Goal: Transaction & Acquisition: Purchase product/service

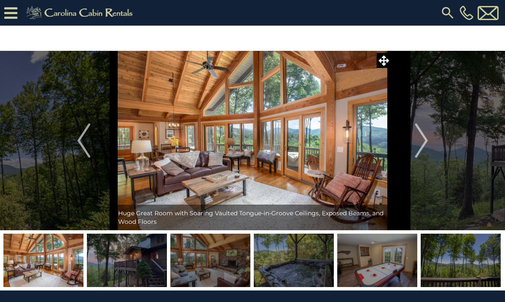
click at [16, 13] on icon at bounding box center [10, 13] width 13 height 15
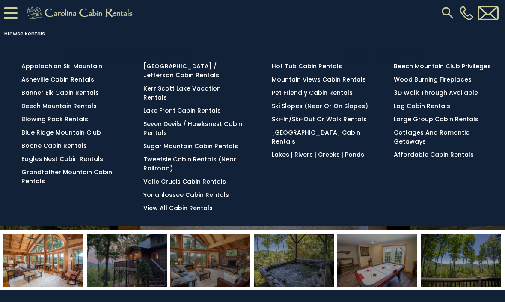
click at [270, 194] on div "BROWSE BY LOCATION Appalachian Ski Mountain Asheville Cabin Rentals Banner Elk …" at bounding box center [252, 133] width 500 height 168
click at [12, 9] on icon at bounding box center [10, 13] width 13 height 15
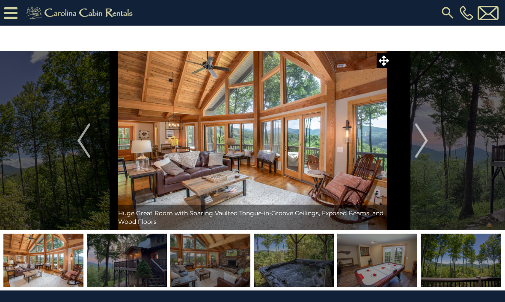
click at [5, 18] on icon at bounding box center [10, 13] width 13 height 15
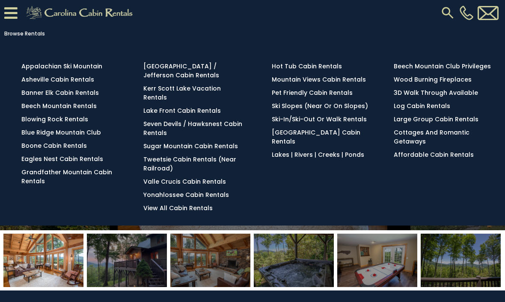
click at [444, 15] on img at bounding box center [447, 12] width 15 height 15
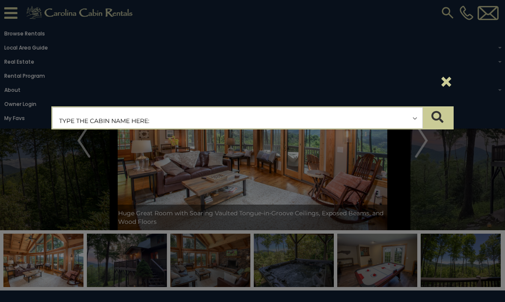
click at [70, 122] on input "text" at bounding box center [238, 118] width 370 height 21
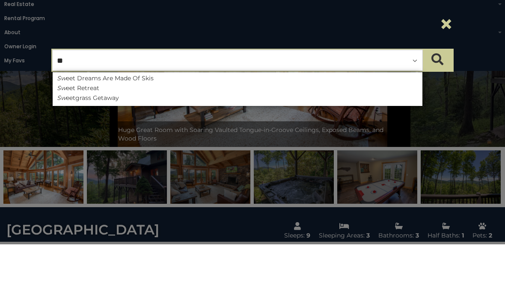
type input "*"
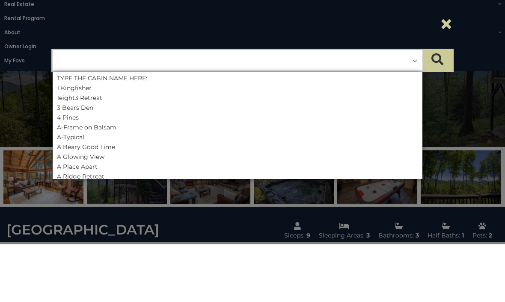
click at [459, 101] on div "**********" at bounding box center [252, 151] width 505 height 302
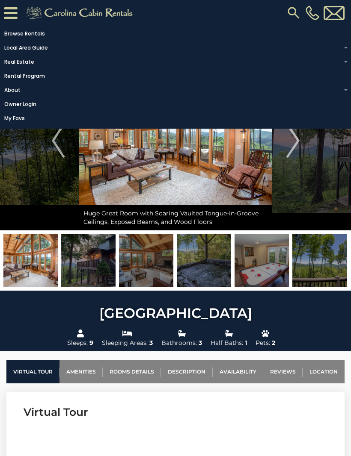
click at [349, 47] on ul "Browse Rentals Local Area Guide Activities & Attractions Area Map Driving Direc…" at bounding box center [175, 75] width 351 height 99
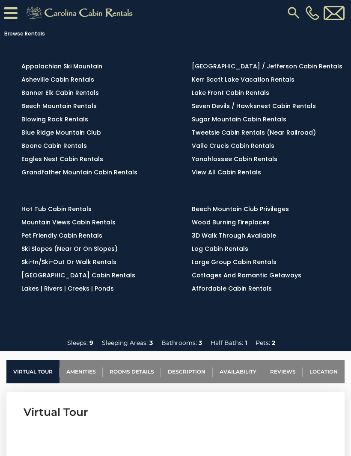
click at [86, 95] on link "Banner Elk Cabin Rentals" at bounding box center [59, 93] width 77 height 9
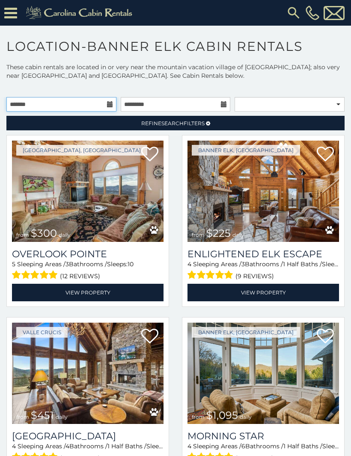
click at [39, 106] on input "text" at bounding box center [61, 104] width 110 height 15
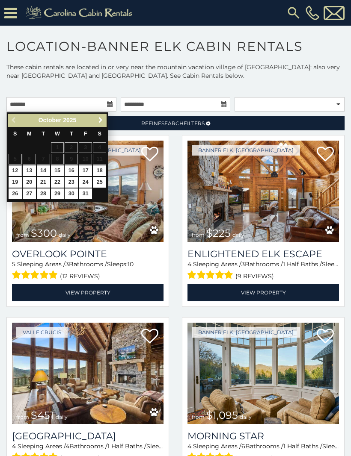
click at [101, 120] on span "Next" at bounding box center [100, 120] width 7 height 7
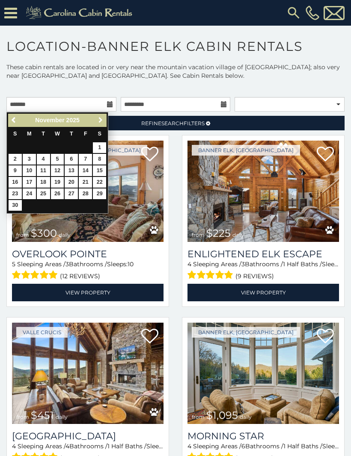
click at [98, 122] on span "Next" at bounding box center [100, 120] width 7 height 7
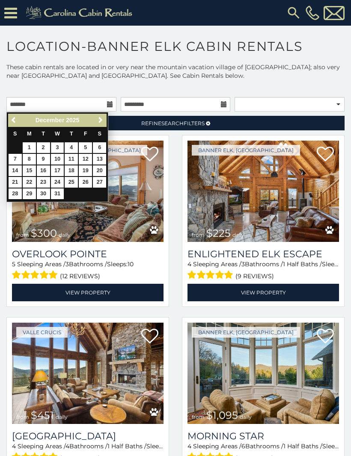
click at [59, 143] on link "3" at bounding box center [57, 147] width 13 height 11
type input "**********"
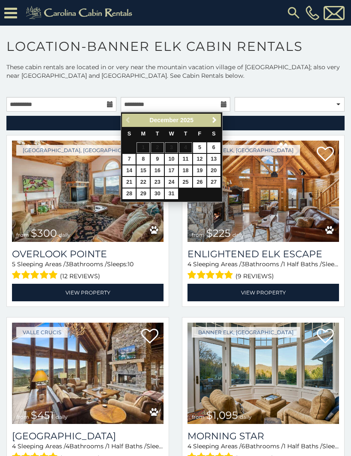
click at [133, 161] on link "7" at bounding box center [128, 159] width 13 height 11
type input "**********"
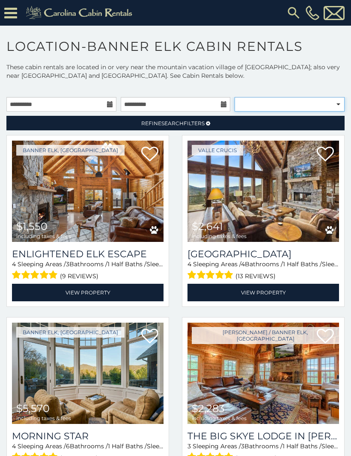
click at [254, 102] on select "**********" at bounding box center [289, 104] width 110 height 15
select select "**********"
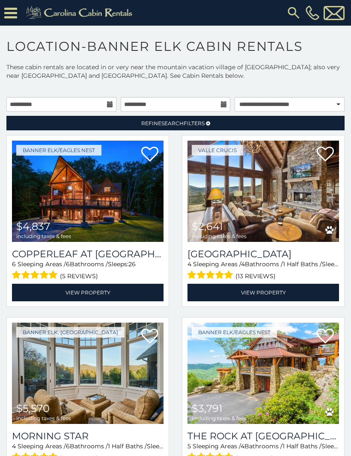
click at [195, 124] on span "Refine Search Filters" at bounding box center [172, 123] width 63 height 6
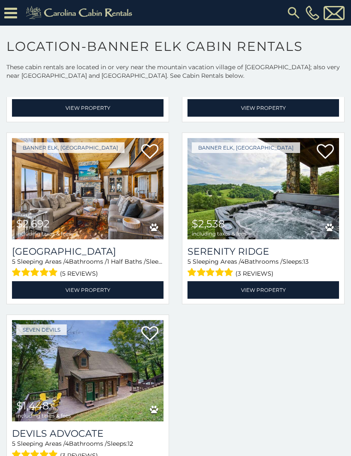
scroll to position [867, 0]
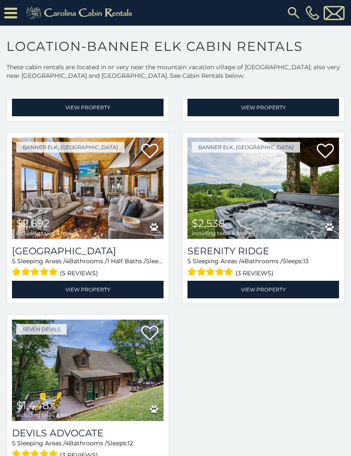
click at [97, 184] on img at bounding box center [87, 188] width 151 height 101
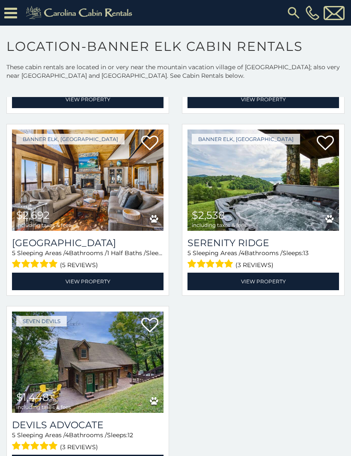
scroll to position [875, 0]
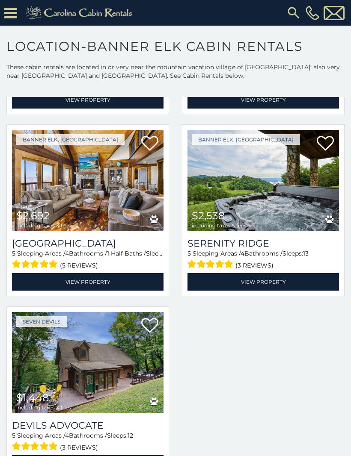
click at [102, 350] on img at bounding box center [87, 362] width 151 height 101
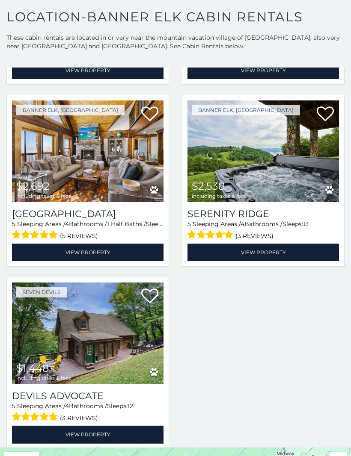
scroll to position [0, 0]
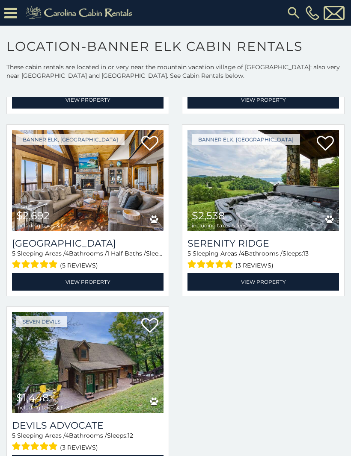
click at [86, 176] on img at bounding box center [87, 180] width 151 height 101
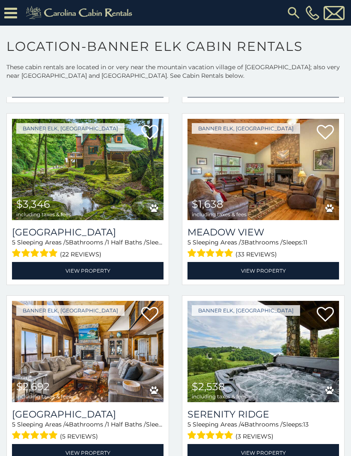
scroll to position [704, 0]
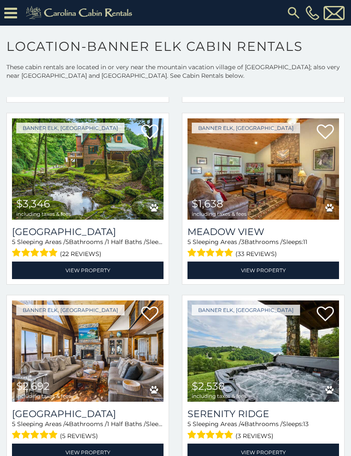
click at [261, 154] on img at bounding box center [262, 168] width 151 height 101
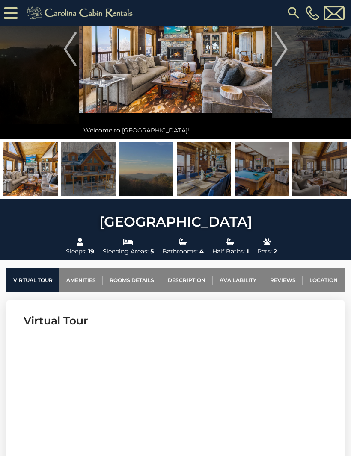
scroll to position [86, 0]
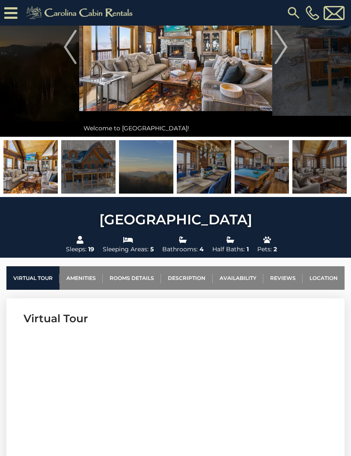
click at [233, 276] on link "Availability" at bounding box center [238, 278] width 50 height 24
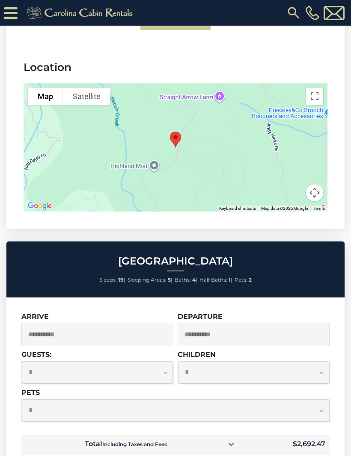
scroll to position [2634, 0]
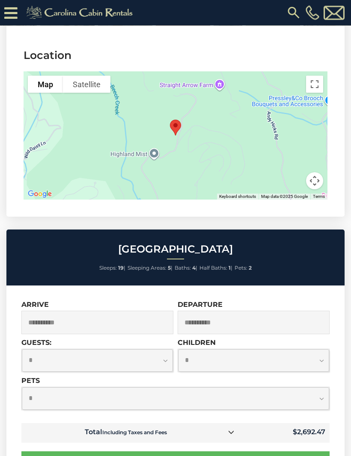
click at [162, 350] on select "**********" at bounding box center [97, 361] width 151 height 23
select select "*"
click at [322, 388] on select "**********" at bounding box center [175, 399] width 307 height 23
select select "*"
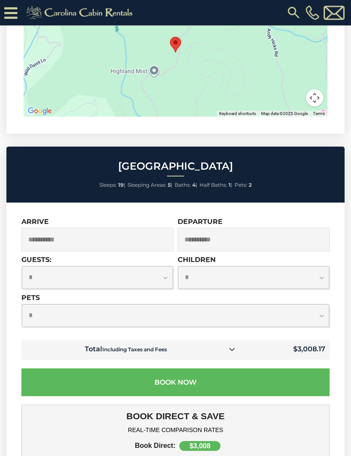
scroll to position [2717, 0]
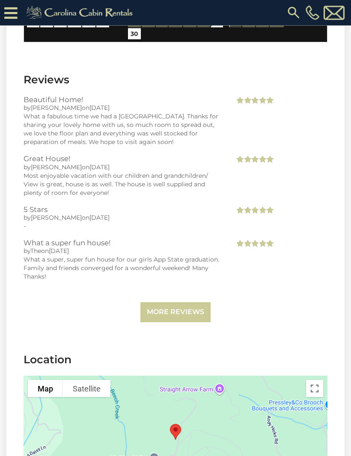
click at [181, 303] on link "More Reviews" at bounding box center [175, 313] width 70 height 20
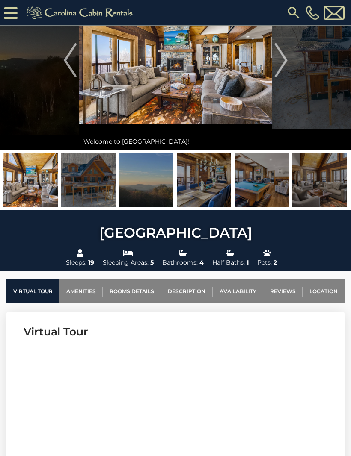
scroll to position [68, 0]
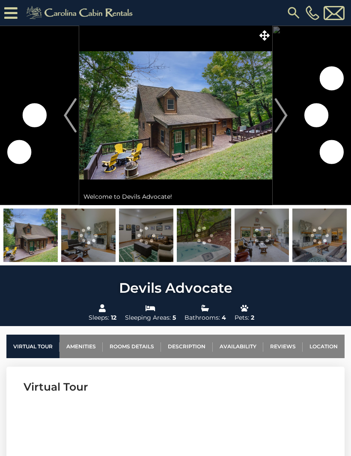
click at [198, 137] on img at bounding box center [175, 116] width 193 height 180
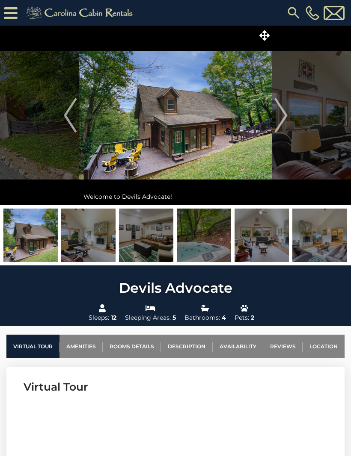
click at [231, 142] on img at bounding box center [175, 116] width 193 height 180
click at [282, 113] on img "Next" at bounding box center [280, 115] width 13 height 34
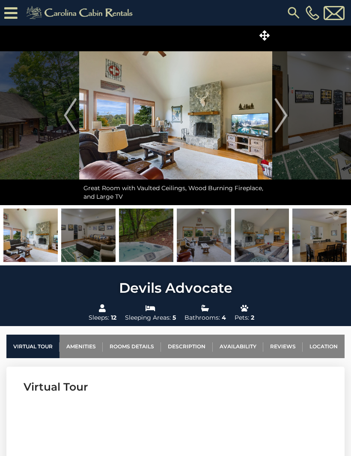
click at [284, 117] on img "Next" at bounding box center [280, 115] width 13 height 34
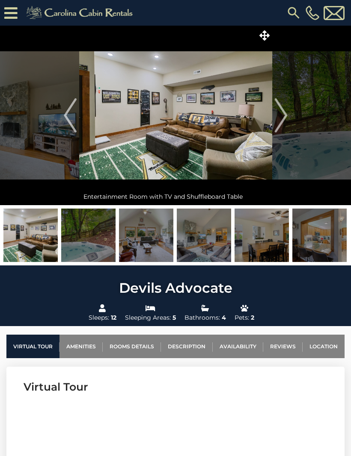
click at [287, 113] on img "Next" at bounding box center [280, 115] width 13 height 34
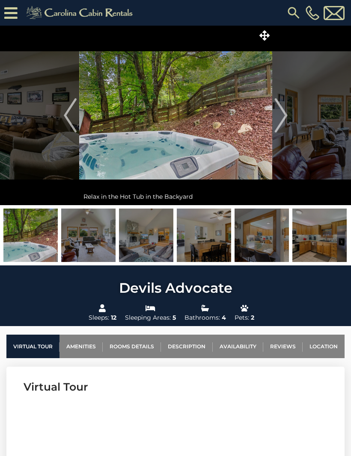
click at [286, 115] on img "Next" at bounding box center [280, 115] width 13 height 34
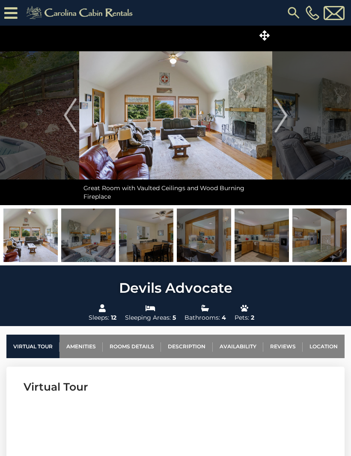
click at [277, 115] on img "Next" at bounding box center [280, 115] width 13 height 34
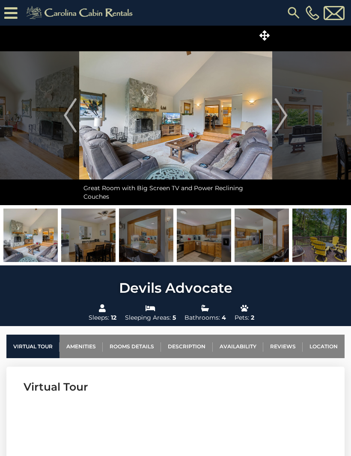
click at [283, 112] on img "Next" at bounding box center [280, 115] width 13 height 34
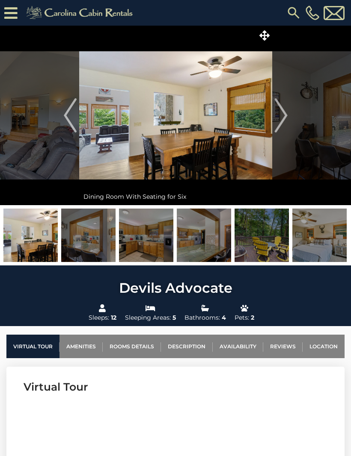
click at [284, 112] on img "Next" at bounding box center [280, 115] width 13 height 34
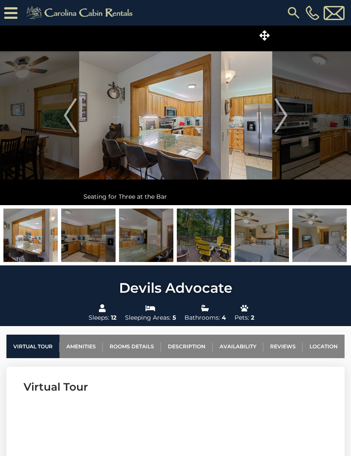
click at [285, 111] on img "Next" at bounding box center [280, 115] width 13 height 34
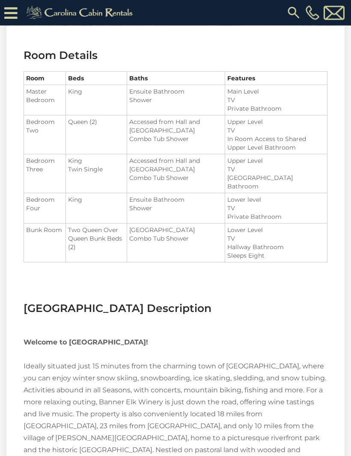
scroll to position [963, 0]
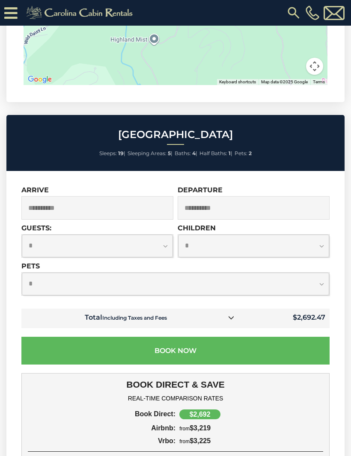
scroll to position [2757, 0]
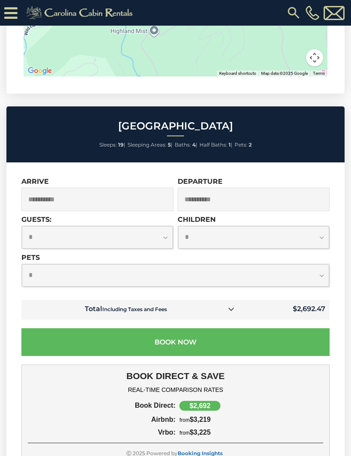
click at [165, 226] on select "**********" at bounding box center [97, 237] width 151 height 23
select select "*"
click at [216, 226] on select "**********" at bounding box center [253, 237] width 151 height 23
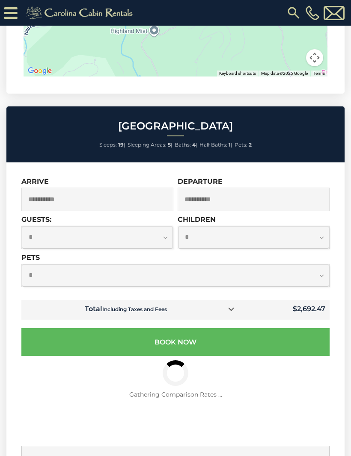
click at [41, 264] on select "**********" at bounding box center [175, 275] width 307 height 23
select select "*"
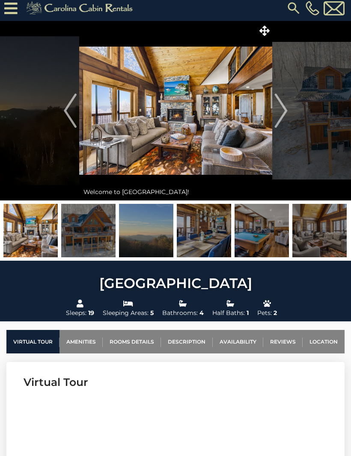
scroll to position [0, 0]
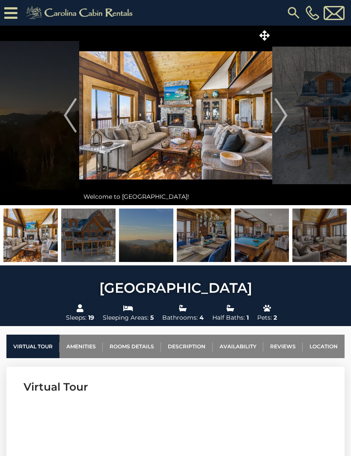
click at [90, 241] on img at bounding box center [88, 235] width 54 height 53
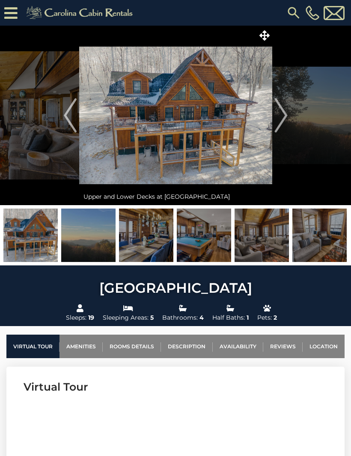
click at [285, 116] on img "Next" at bounding box center [280, 115] width 13 height 34
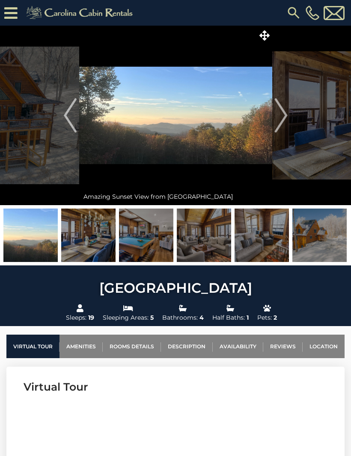
click at [280, 115] on img "Next" at bounding box center [280, 115] width 13 height 34
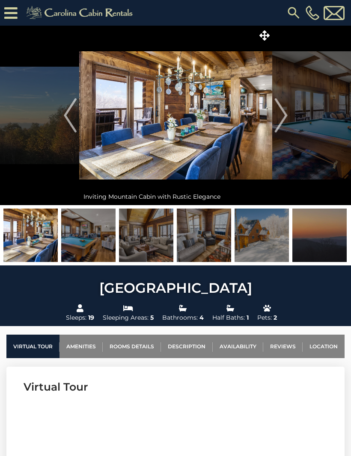
click at [284, 113] on img "Next" at bounding box center [280, 115] width 13 height 34
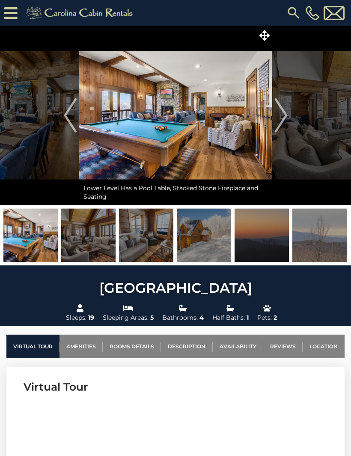
click at [284, 113] on img "Next" at bounding box center [280, 115] width 13 height 34
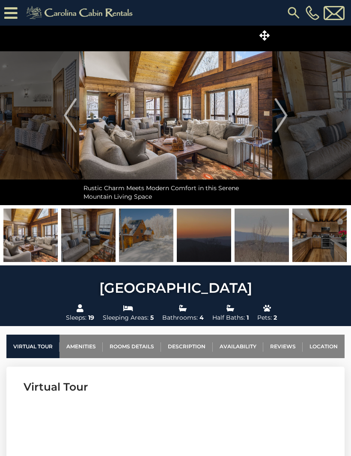
click at [287, 111] on img "Next" at bounding box center [280, 115] width 13 height 34
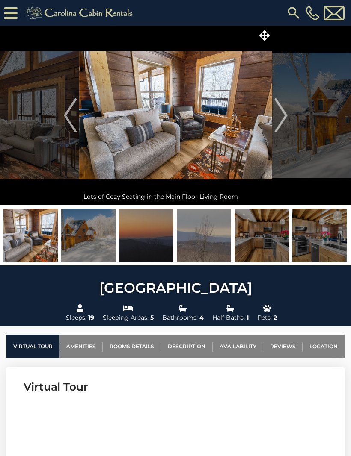
click at [200, 243] on img at bounding box center [204, 235] width 54 height 53
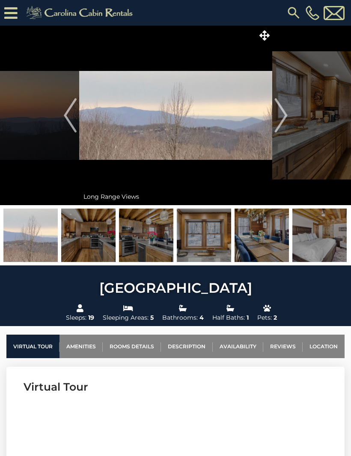
click at [149, 241] on img at bounding box center [146, 235] width 54 height 53
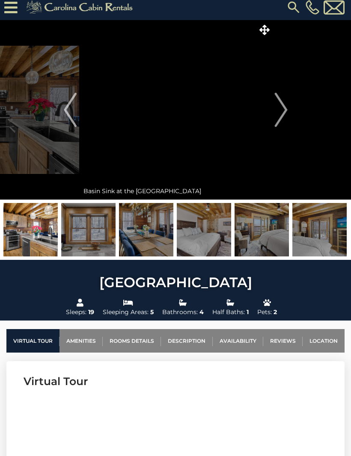
scroll to position [11, 0]
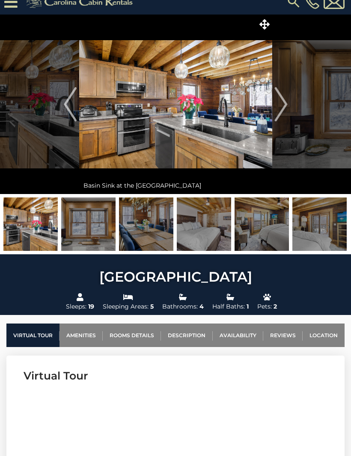
click at [279, 104] on img "Next" at bounding box center [280, 105] width 13 height 34
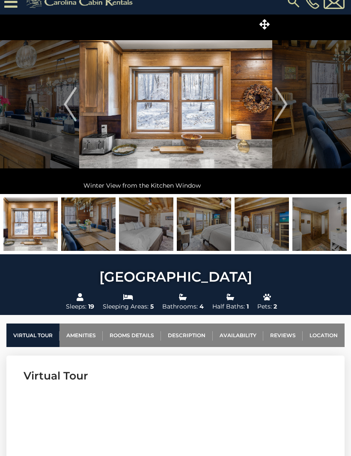
click at [280, 104] on img "Next" at bounding box center [280, 104] width 13 height 34
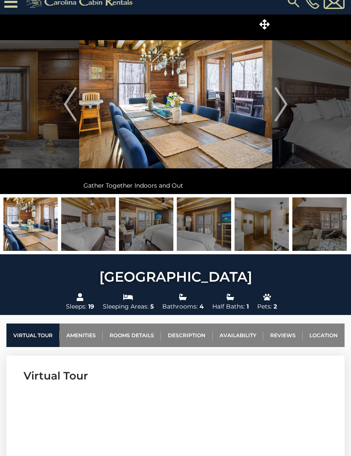
click at [284, 101] on img "Next" at bounding box center [280, 104] width 13 height 34
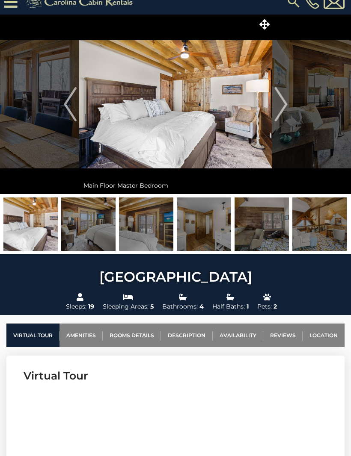
click at [281, 102] on img "Next" at bounding box center [280, 104] width 13 height 34
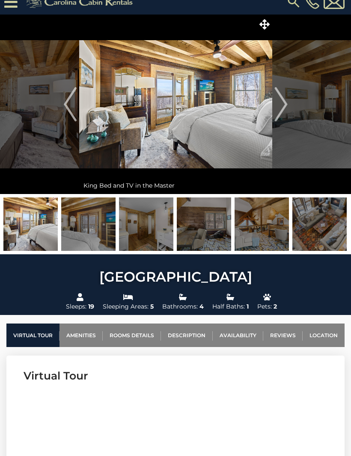
click at [284, 101] on img "Next" at bounding box center [280, 104] width 13 height 34
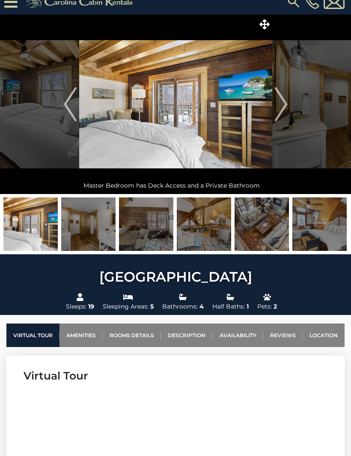
click at [285, 101] on img "Next" at bounding box center [280, 104] width 13 height 34
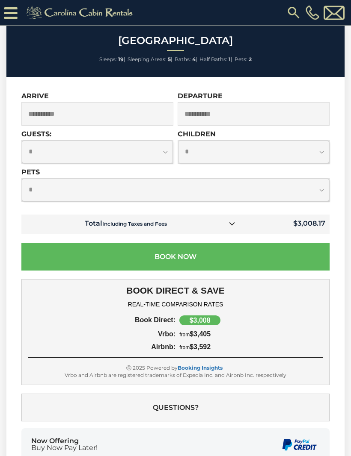
scroll to position [2843, 0]
click at [169, 243] on button "Book Now" at bounding box center [175, 257] width 308 height 28
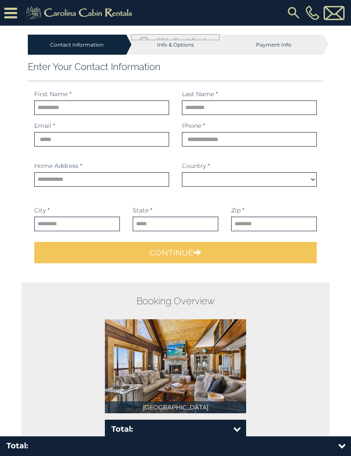
select select "*********"
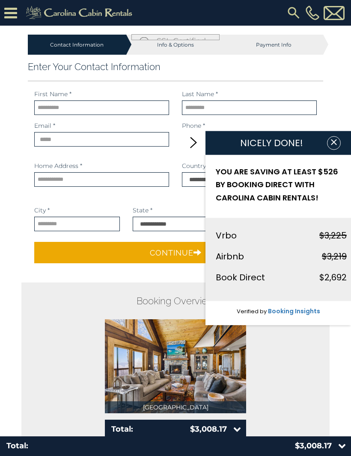
click at [332, 142] on icon "button" at bounding box center [333, 142] width 9 height 9
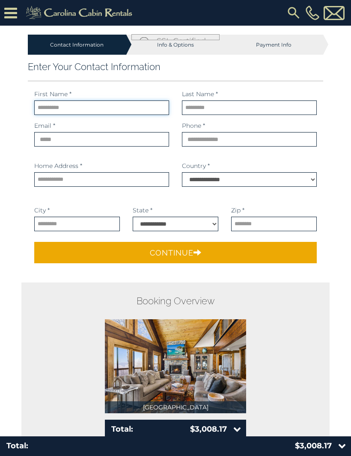
click at [62, 108] on input "text" at bounding box center [101, 108] width 135 height 15
type input "*********"
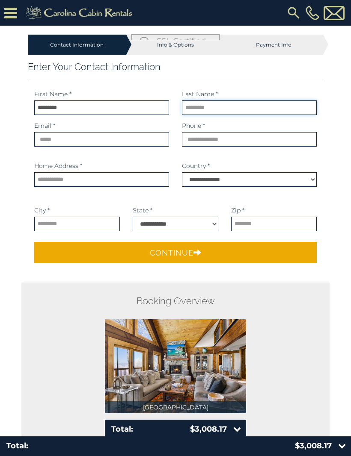
click at [201, 106] on input "text" at bounding box center [249, 108] width 135 height 15
type input "******"
click at [68, 135] on input "email" at bounding box center [101, 139] width 135 height 15
type input "**********"
click at [205, 142] on input "phone" at bounding box center [249, 139] width 135 height 15
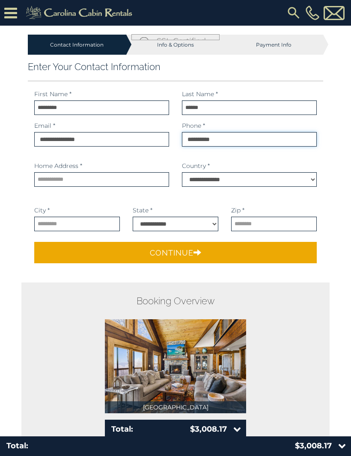
type input "**********"
click at [96, 180] on input "text" at bounding box center [101, 179] width 135 height 15
type input "**********"
click at [89, 227] on input "text" at bounding box center [77, 224] width 86 height 15
type input "*******"
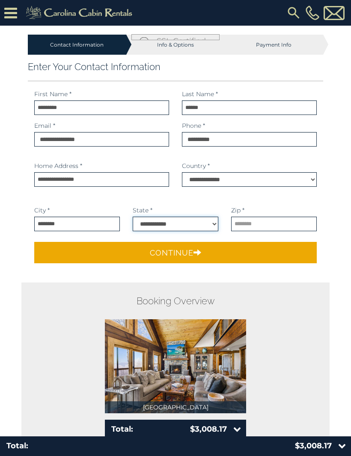
click at [160, 222] on select "**********" at bounding box center [176, 224] width 86 height 15
select select "**"
click at [253, 227] on input "text" at bounding box center [274, 224] width 86 height 15
type input "*****"
click at [172, 250] on button "Continue" at bounding box center [175, 252] width 282 height 21
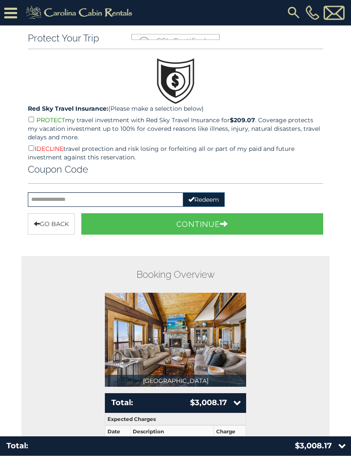
scroll to position [154, 0]
click at [198, 220] on button "Continue" at bounding box center [202, 223] width 242 height 21
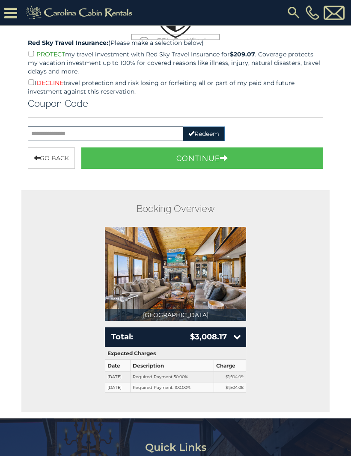
scroll to position [220, 0]
click at [210, 158] on button "Continue" at bounding box center [202, 158] width 242 height 21
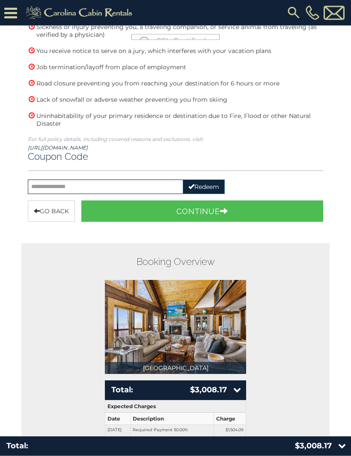
scroll to position [316, 0]
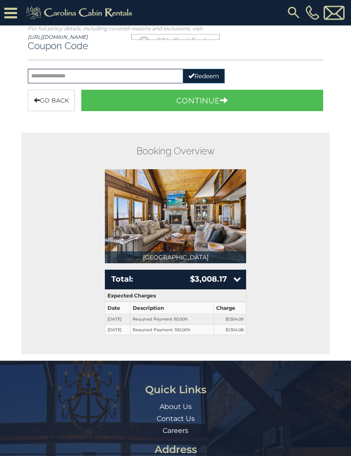
click at [206, 95] on button "Continue" at bounding box center [202, 100] width 242 height 21
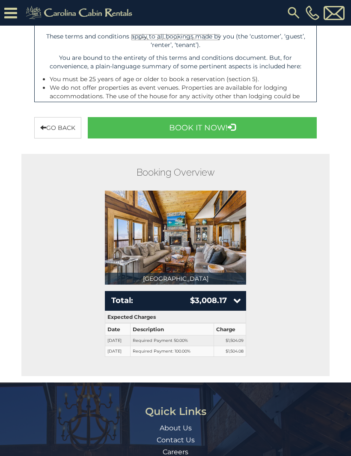
click at [186, 125] on button "Book It Now!" at bounding box center [202, 127] width 229 height 21
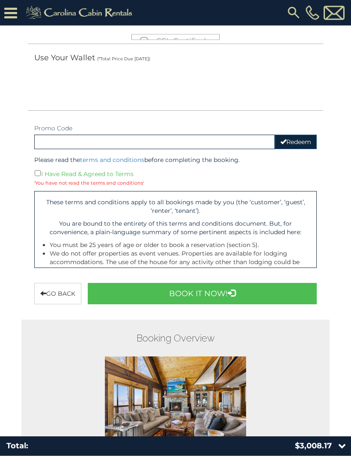
scroll to position [269, 0]
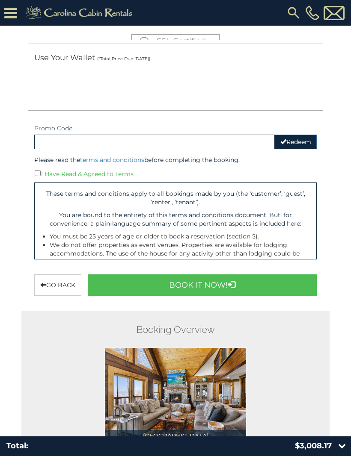
click at [130, 281] on button "Book It Now!" at bounding box center [202, 285] width 229 height 21
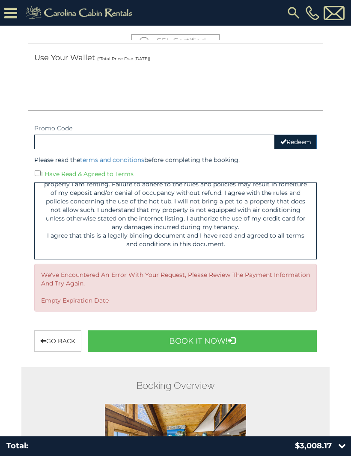
scroll to position [5393, 0]
click at [168, 337] on button "Book It Now!" at bounding box center [202, 341] width 229 height 21
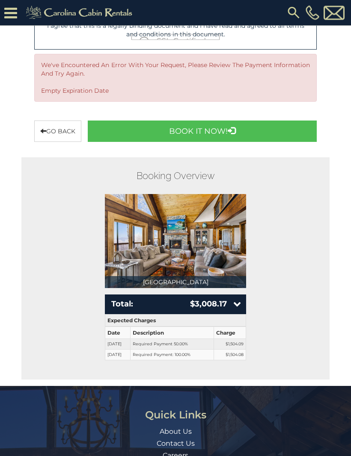
scroll to position [480, 0]
click at [238, 304] on icon at bounding box center [237, 304] width 8 height 8
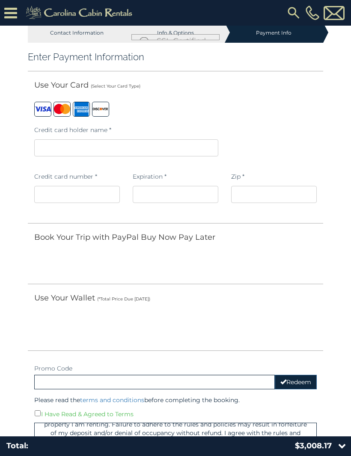
scroll to position [0, 0]
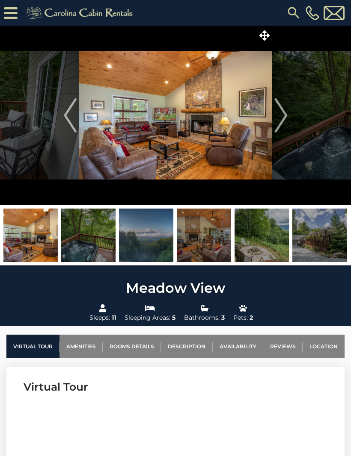
click at [282, 115] on img "Next" at bounding box center [280, 115] width 13 height 34
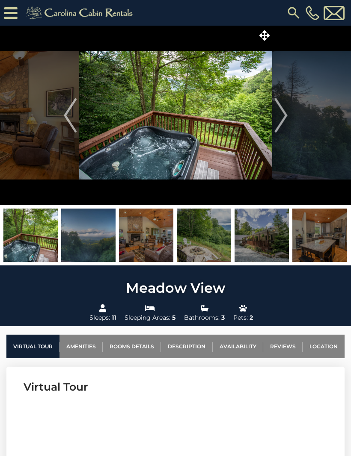
click at [279, 114] on img "Next" at bounding box center [280, 115] width 13 height 34
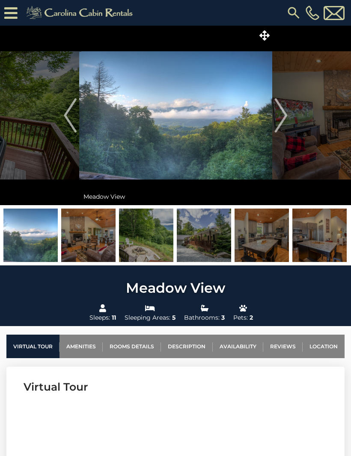
click at [282, 115] on img "Next" at bounding box center [280, 115] width 13 height 34
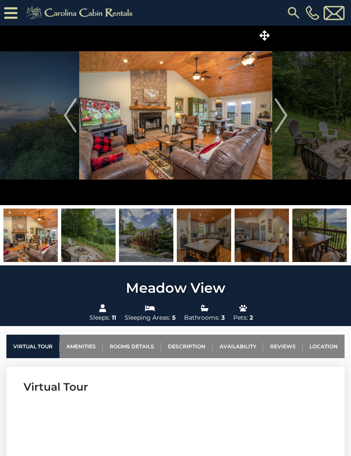
click at [286, 114] on img "Next" at bounding box center [280, 115] width 13 height 34
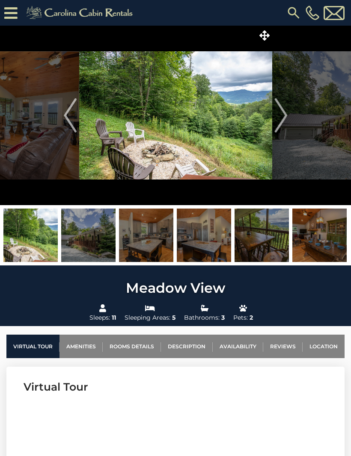
click at [281, 112] on img "Next" at bounding box center [280, 115] width 13 height 34
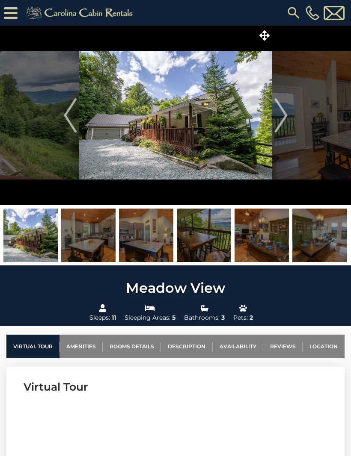
click at [279, 111] on img "Next" at bounding box center [280, 115] width 13 height 34
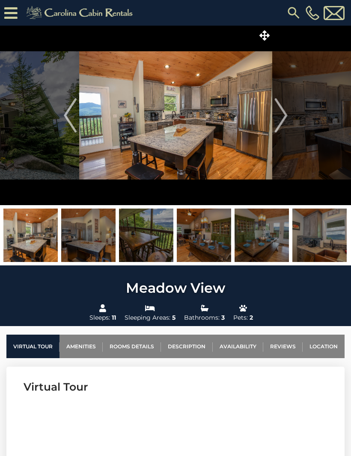
click at [284, 111] on img "Next" at bounding box center [280, 115] width 13 height 34
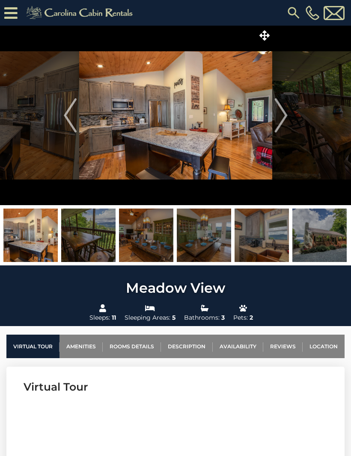
click at [280, 112] on img "Next" at bounding box center [280, 115] width 13 height 34
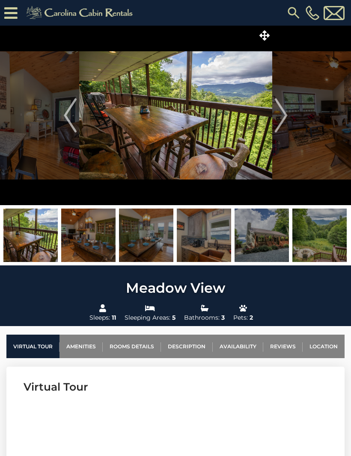
click at [282, 109] on img "Next" at bounding box center [280, 115] width 13 height 34
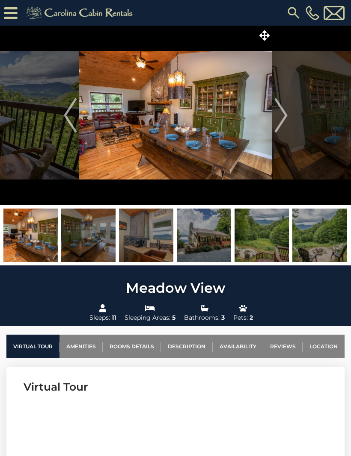
click at [281, 116] on img "Next" at bounding box center [280, 115] width 13 height 34
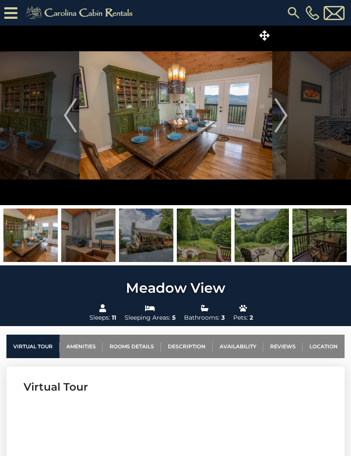
click at [281, 111] on img "Next" at bounding box center [280, 115] width 13 height 34
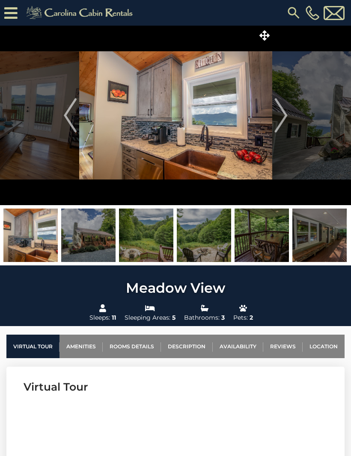
click at [279, 116] on img "Next" at bounding box center [280, 115] width 13 height 34
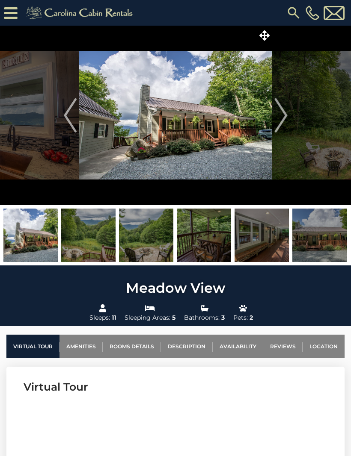
click at [281, 110] on img "Next" at bounding box center [280, 115] width 13 height 34
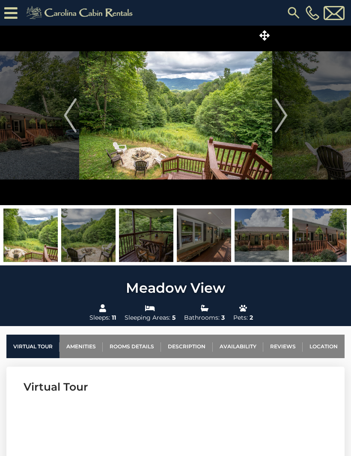
click at [279, 110] on img "Next" at bounding box center [280, 115] width 13 height 34
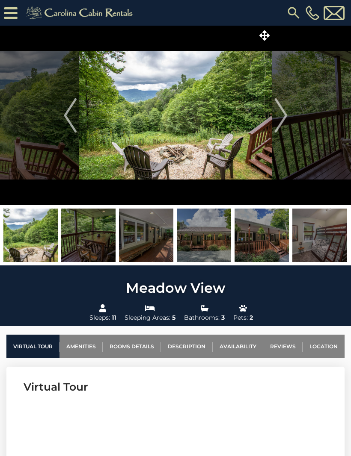
click at [281, 110] on img "Next" at bounding box center [280, 115] width 13 height 34
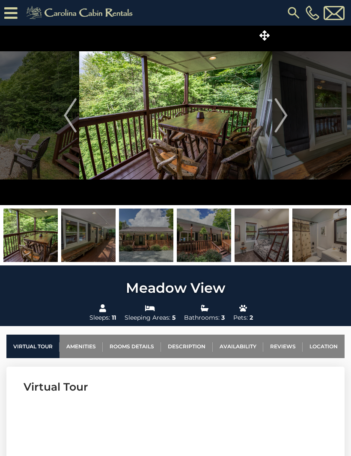
click at [279, 111] on img "Next" at bounding box center [280, 115] width 13 height 34
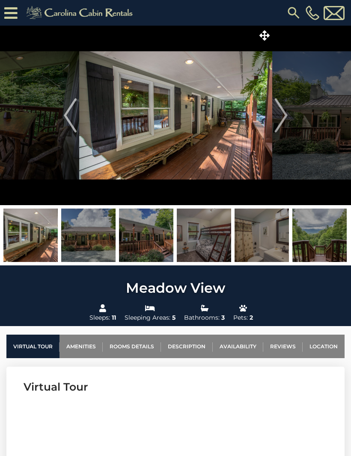
click at [280, 113] on img "Next" at bounding box center [280, 115] width 13 height 34
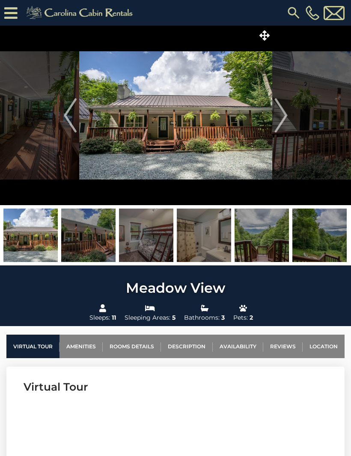
click at [283, 113] on img "Next" at bounding box center [280, 115] width 13 height 34
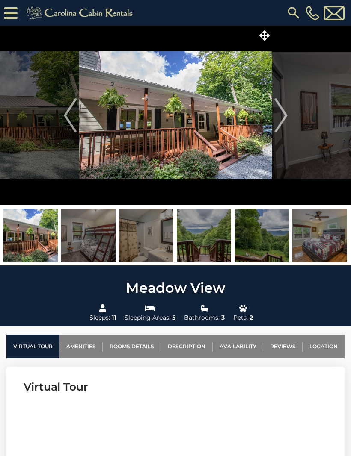
click at [283, 112] on img "Next" at bounding box center [280, 115] width 13 height 34
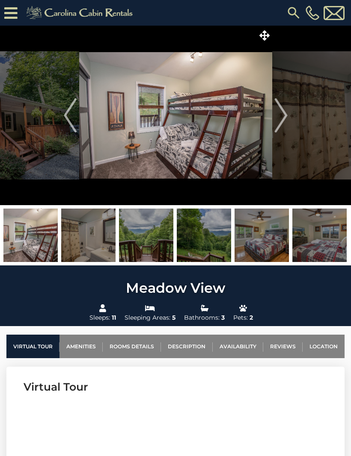
click at [281, 116] on img "Next" at bounding box center [280, 115] width 13 height 34
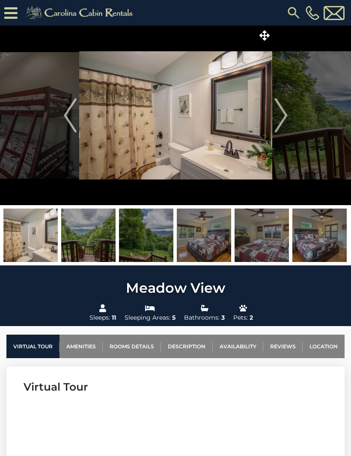
click at [280, 115] on img "Next" at bounding box center [280, 115] width 13 height 34
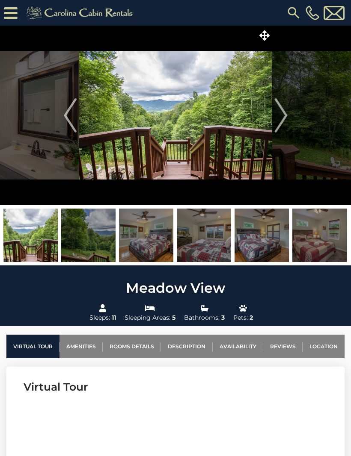
click at [278, 114] on img "Next" at bounding box center [280, 115] width 13 height 34
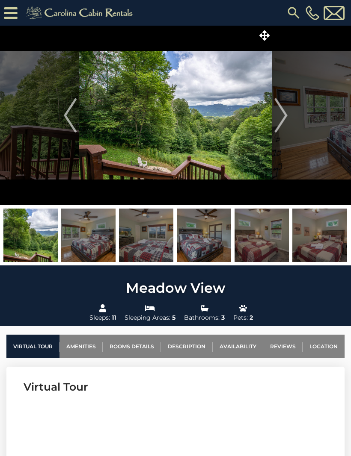
click at [277, 114] on img "Next" at bounding box center [280, 115] width 13 height 34
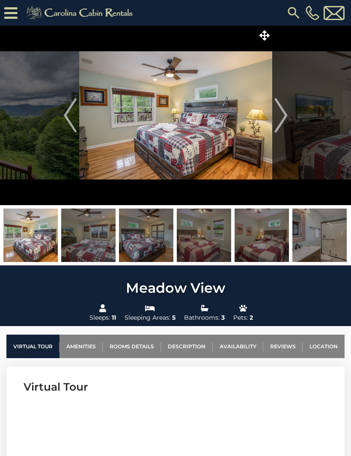
click at [278, 113] on img "Next" at bounding box center [280, 115] width 13 height 34
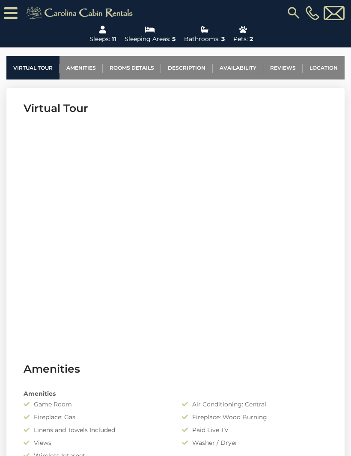
scroll to position [280, 0]
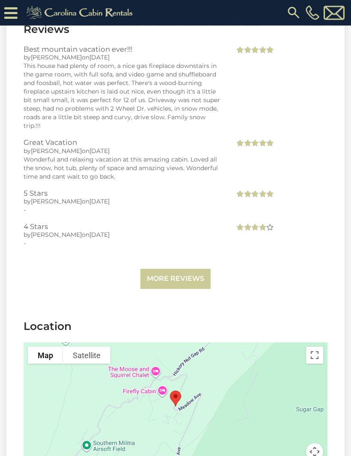
scroll to position [1981, 0]
click at [164, 269] on link "More Reviews" at bounding box center [175, 279] width 70 height 20
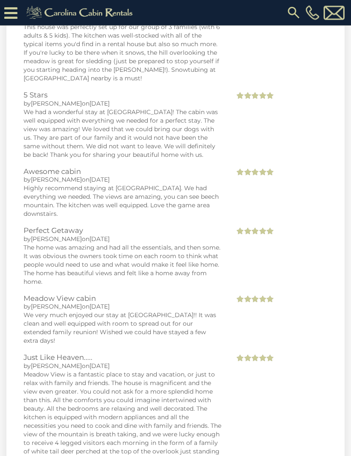
scroll to position [2348, 0]
click at [133, 384] on div "Meadow View is a fantastic place to stay and vacation, or just to relax with fa…" at bounding box center [123, 434] width 198 height 128
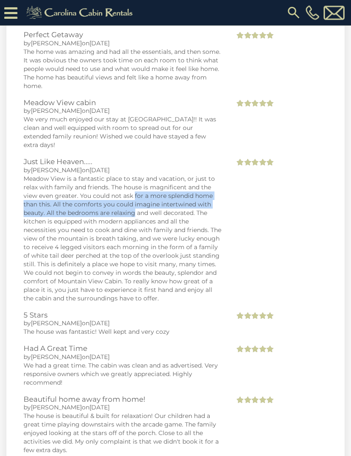
scroll to position [2544, 0]
click at [331, 278] on div "Just Like Heaven..... by [PERSON_NAME] on [DATE]" at bounding box center [175, 234] width 317 height 153
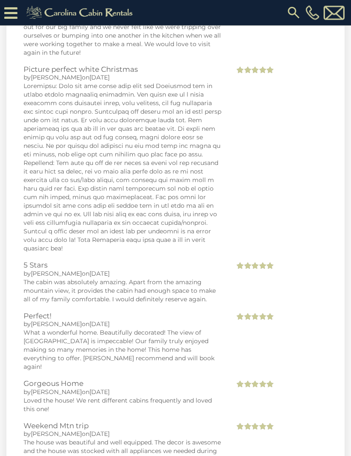
scroll to position [3229, 0]
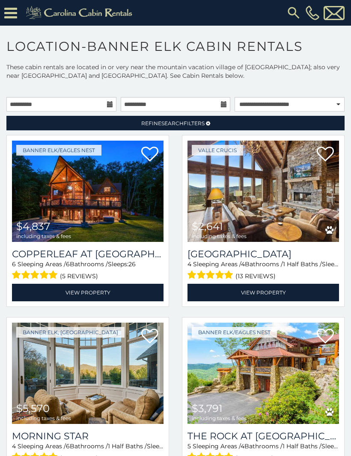
click at [149, 120] on span "Refine Search Filters" at bounding box center [172, 123] width 63 height 6
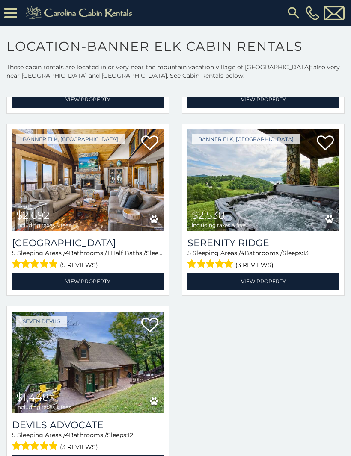
scroll to position [875, 0]
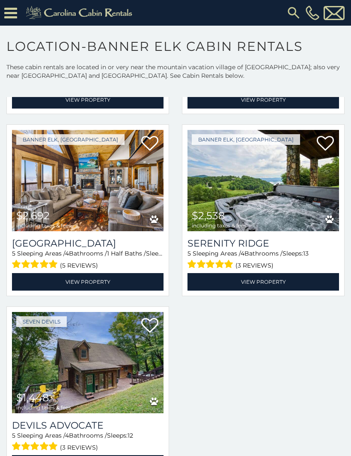
click at [96, 353] on img at bounding box center [87, 362] width 151 height 101
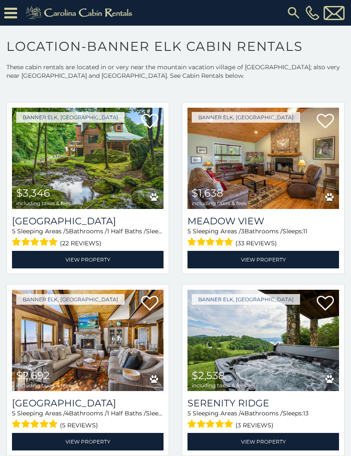
scroll to position [714, 0]
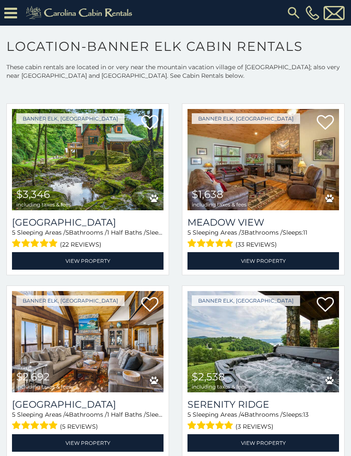
click at [270, 333] on img at bounding box center [262, 341] width 151 height 101
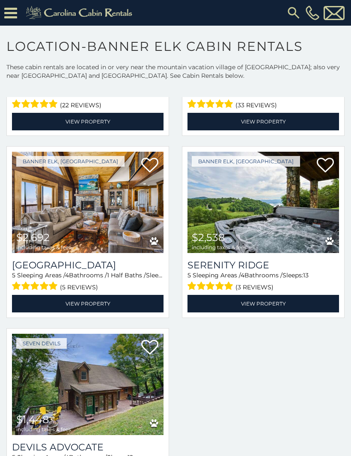
scroll to position [868, 0]
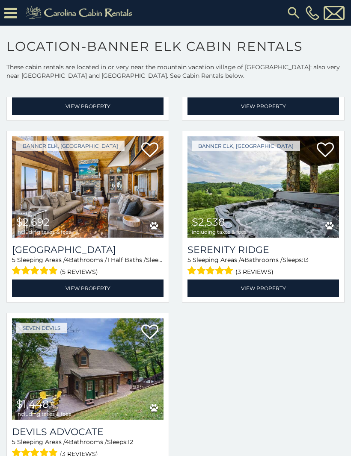
click at [216, 327] on div at bounding box center [175, 40] width 351 height 912
click at [95, 208] on img at bounding box center [87, 186] width 151 height 101
click at [80, 280] on link "View Property" at bounding box center [87, 289] width 151 height 18
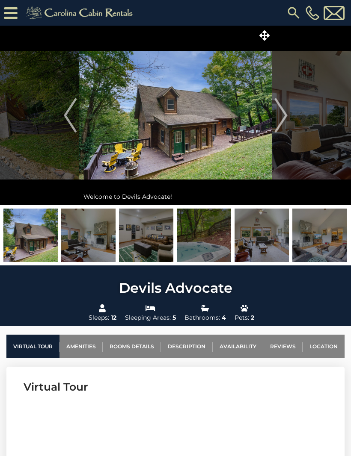
click at [284, 119] on img "Next" at bounding box center [280, 115] width 13 height 34
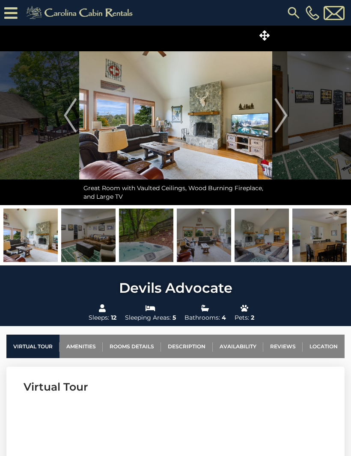
click at [281, 114] on img "Next" at bounding box center [280, 115] width 13 height 34
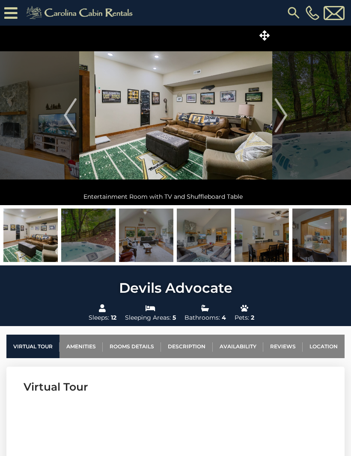
click at [280, 114] on img "Next" at bounding box center [280, 115] width 13 height 34
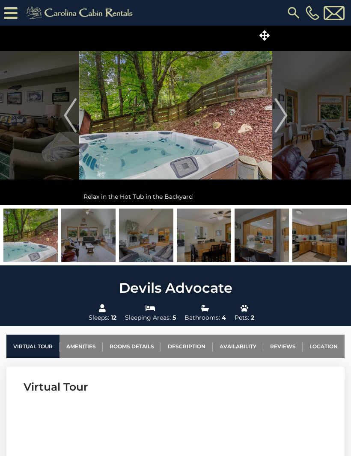
click at [281, 113] on img "Next" at bounding box center [280, 115] width 13 height 34
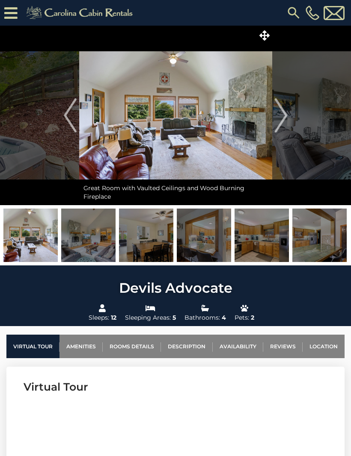
click at [280, 115] on img "Next" at bounding box center [280, 115] width 13 height 34
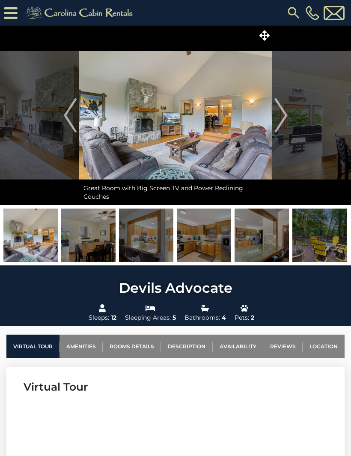
click at [283, 115] on img "Next" at bounding box center [280, 115] width 13 height 34
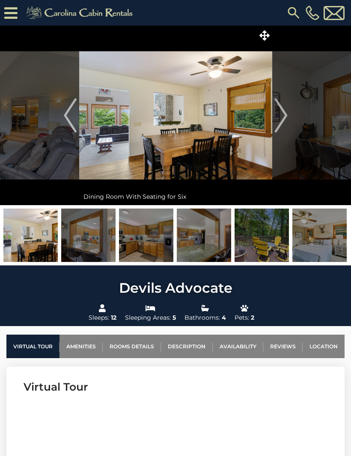
click at [281, 117] on img "Next" at bounding box center [280, 115] width 13 height 34
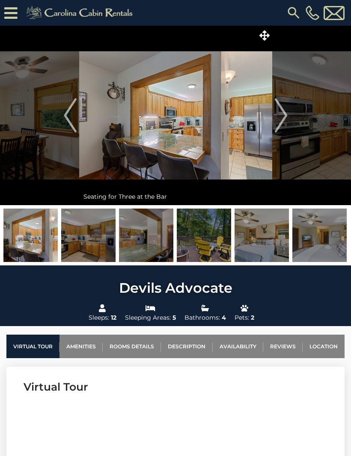
click at [283, 113] on img "Next" at bounding box center [280, 115] width 13 height 34
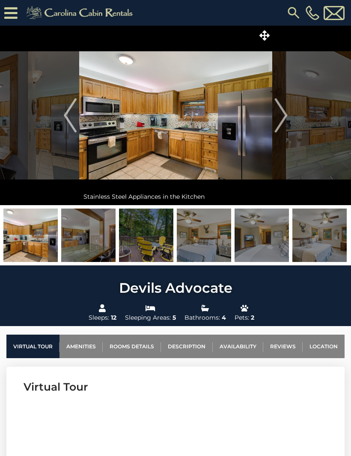
click at [278, 115] on img "Next" at bounding box center [280, 115] width 13 height 34
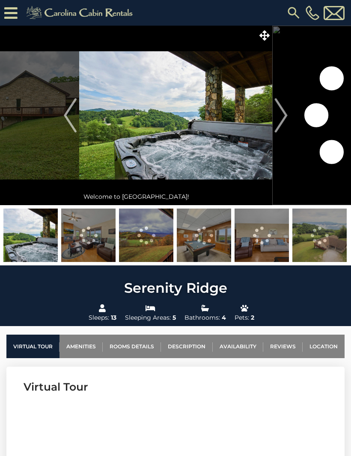
click at [281, 116] on img "Next" at bounding box center [280, 115] width 13 height 34
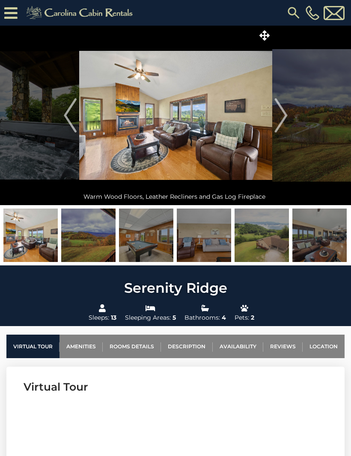
click at [282, 116] on img "Next" at bounding box center [280, 115] width 13 height 34
